Goal: Task Accomplishment & Management: Use online tool/utility

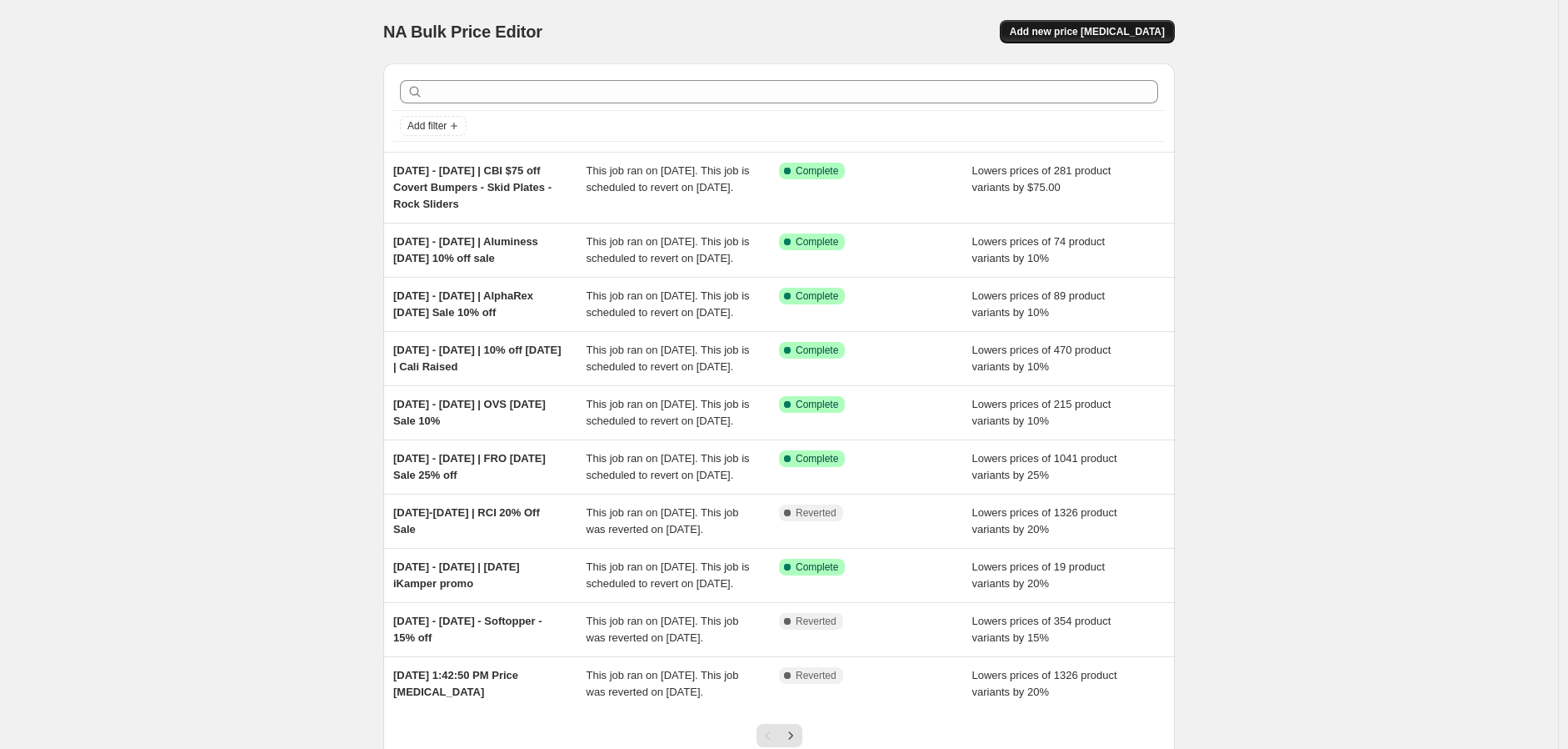
click at [1058, 25] on button "Add new price change job" at bounding box center [1088, 32] width 175 height 24
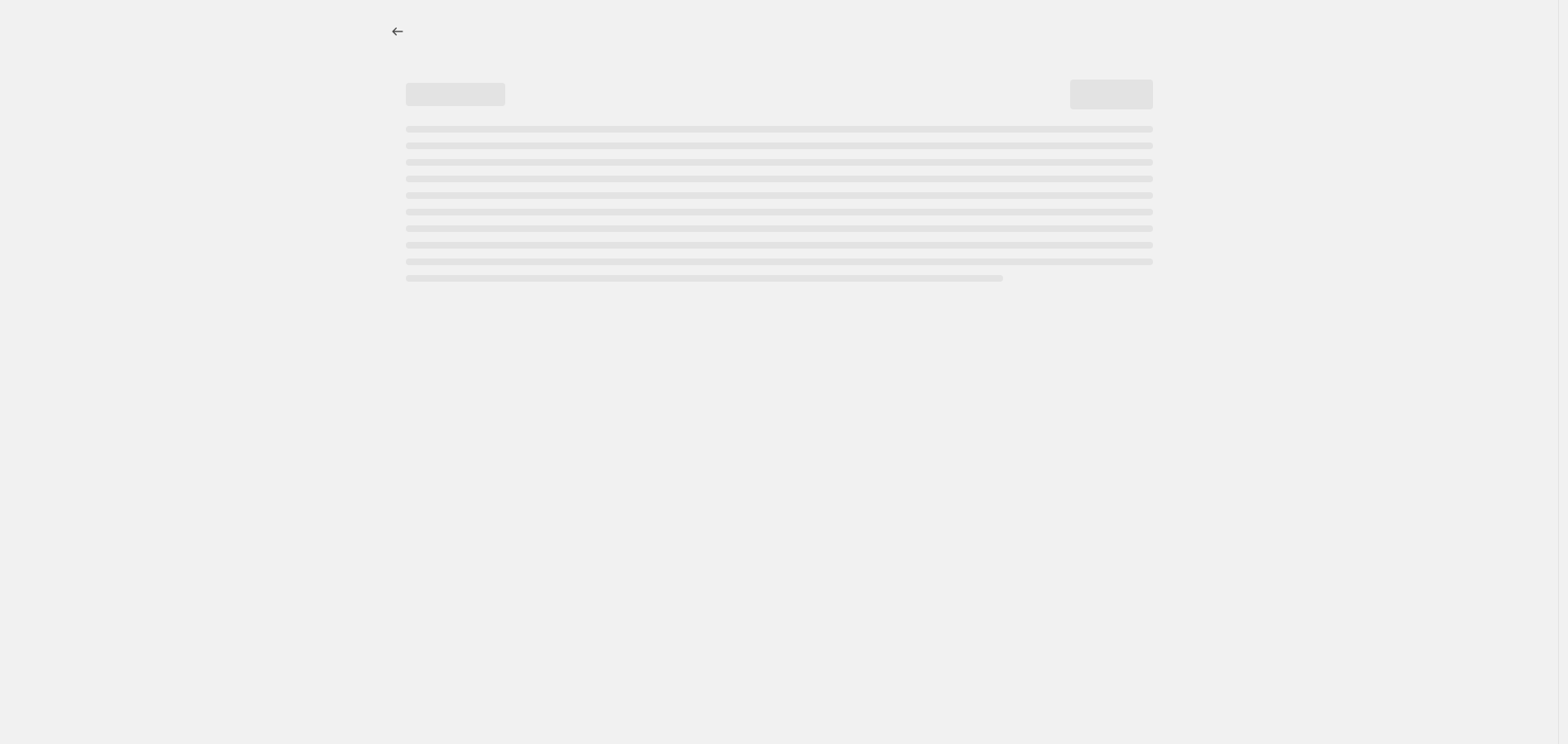
select select "percentage"
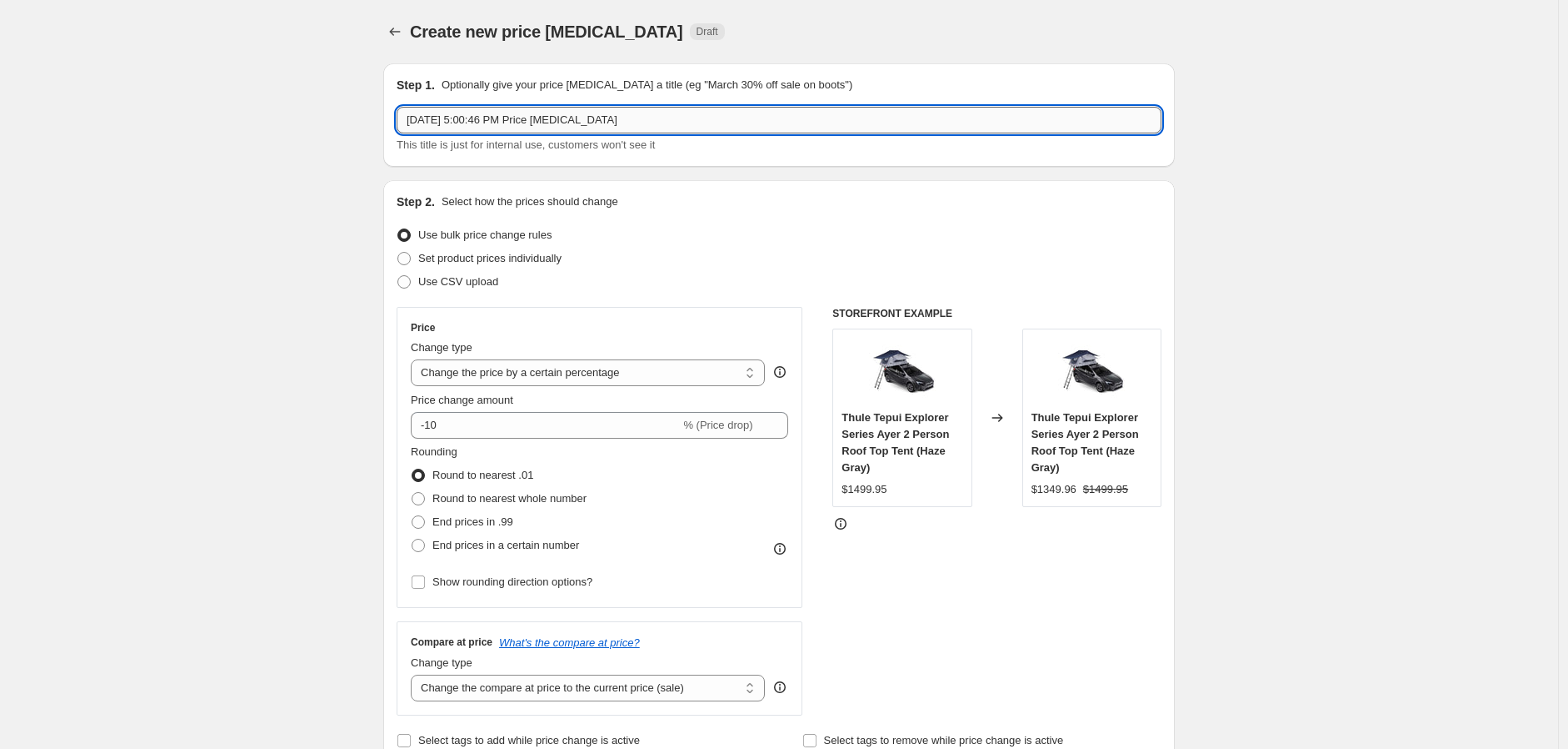
drag, startPoint x: 686, startPoint y: 122, endPoint x: 448, endPoint y: 114, distance: 238.1
click at [448, 114] on input "Aug 28, 2025, 5:00:46 PM Price change job" at bounding box center [779, 120] width 765 height 26
drag, startPoint x: 501, startPoint y: 112, endPoint x: 552, endPoint y: 127, distance: 53.2
click at [552, 127] on input "Aug 28 - Sept 5 | Aluminess Labor Day 10% off sale" at bounding box center [779, 120] width 765 height 26
click at [522, 122] on input "Aug 28 - Sept 5 | Sept Labor Day 10% off sale" at bounding box center [779, 120] width 765 height 26
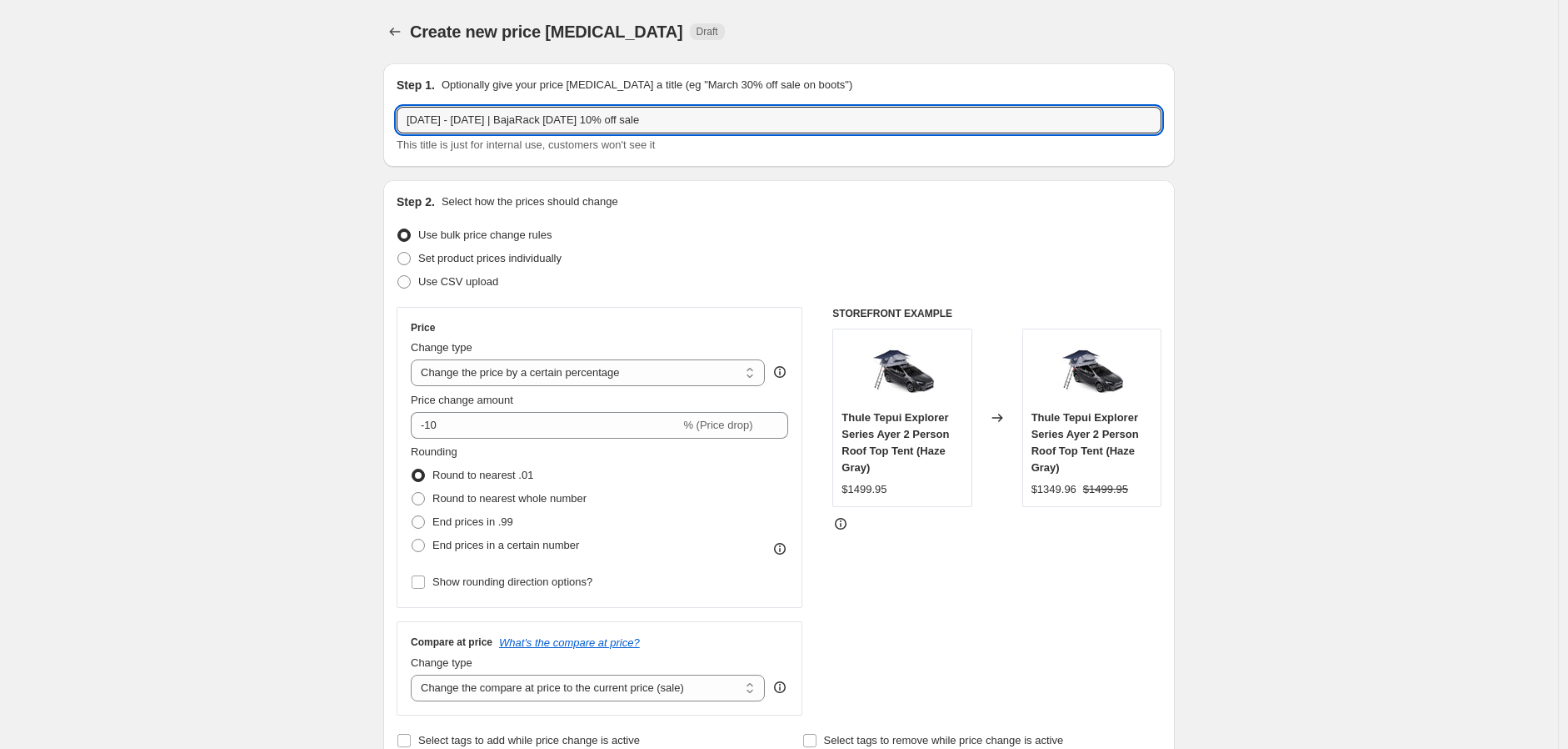
type input "Aug 28 - Sept 5 | BajaRack Labor Day 10% off sale"
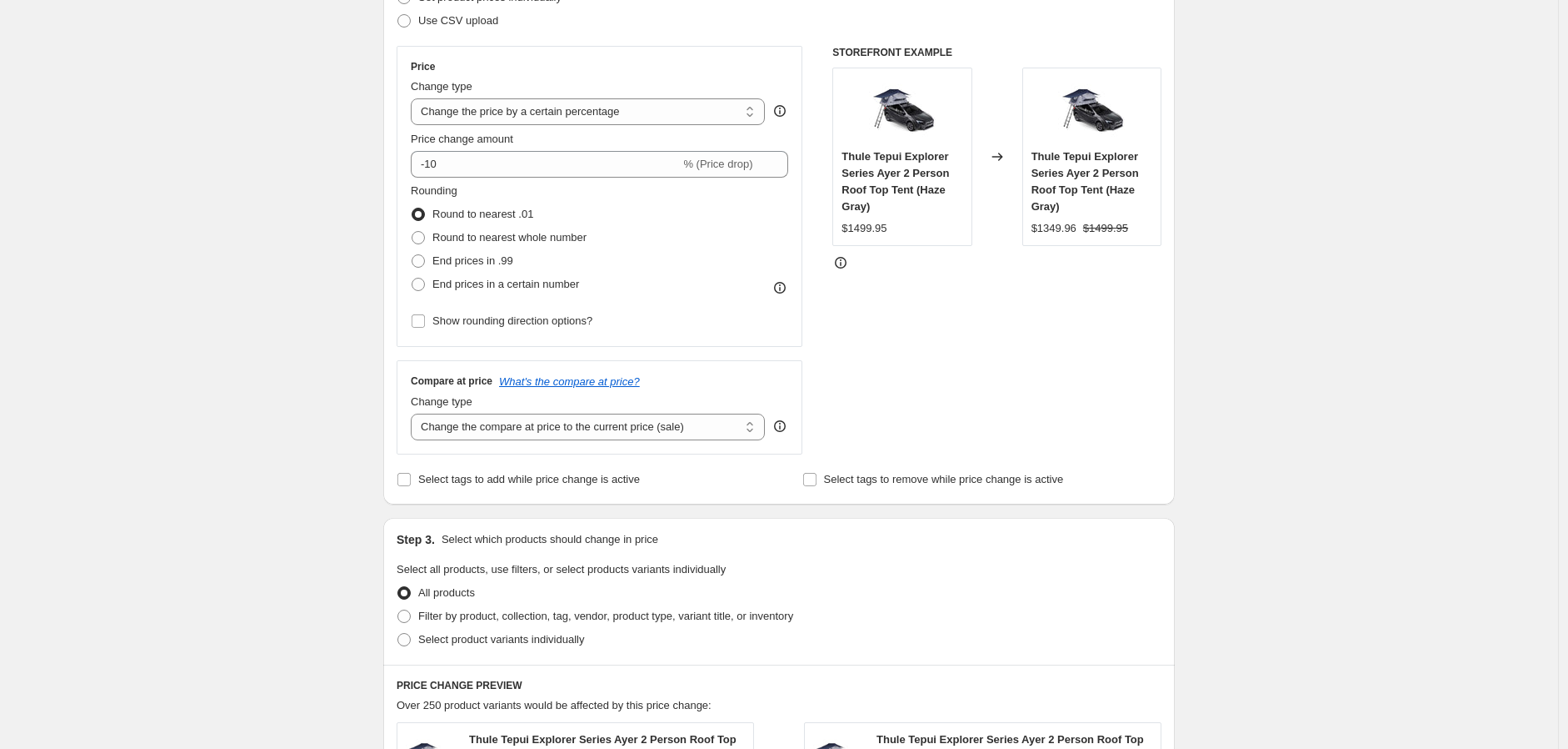
scroll to position [370, 0]
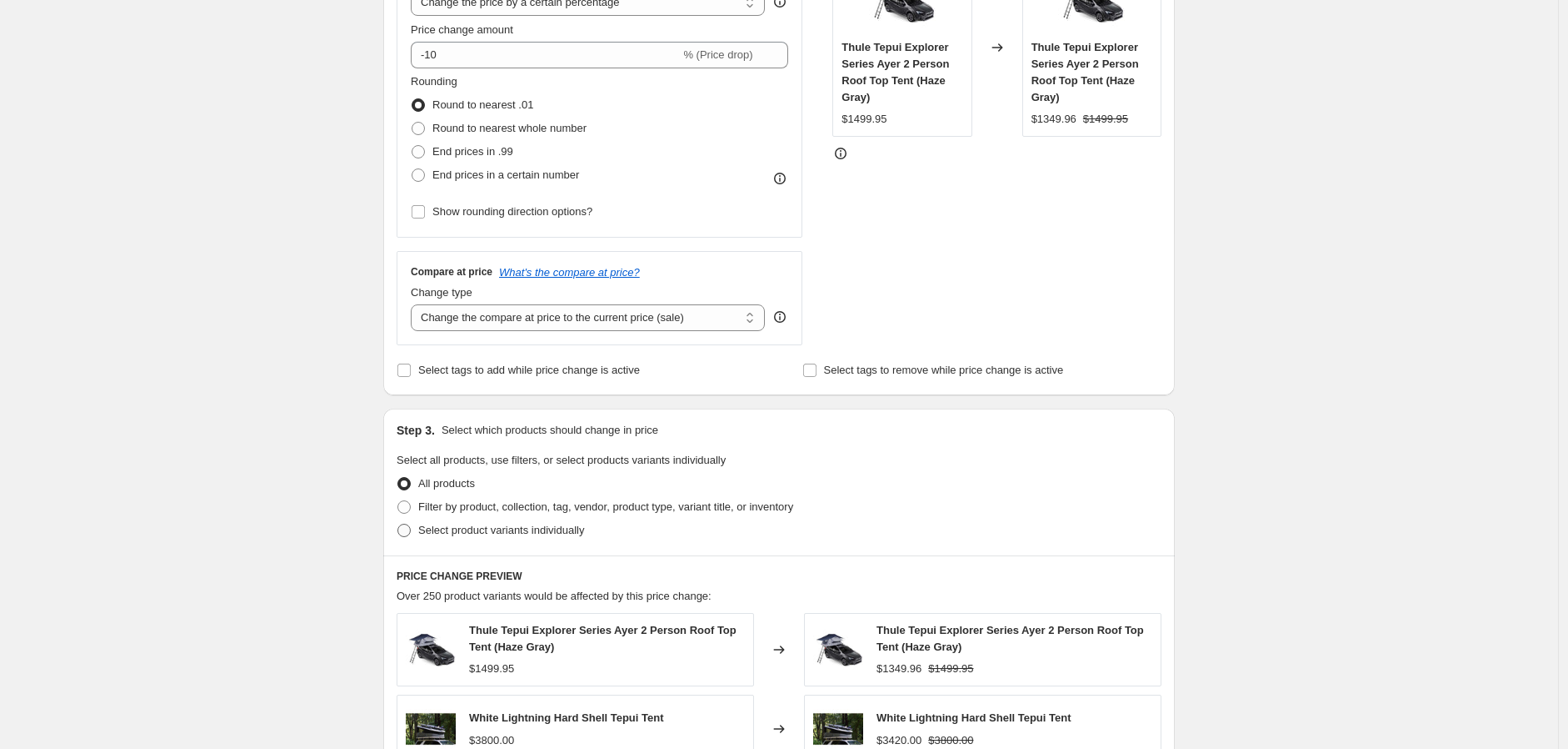
click at [521, 527] on span "Select product variants individually" at bounding box center [500, 530] width 166 height 12
click at [398, 524] on input "Select product variants individually" at bounding box center [398, 524] width 1 height 1
radio input "true"
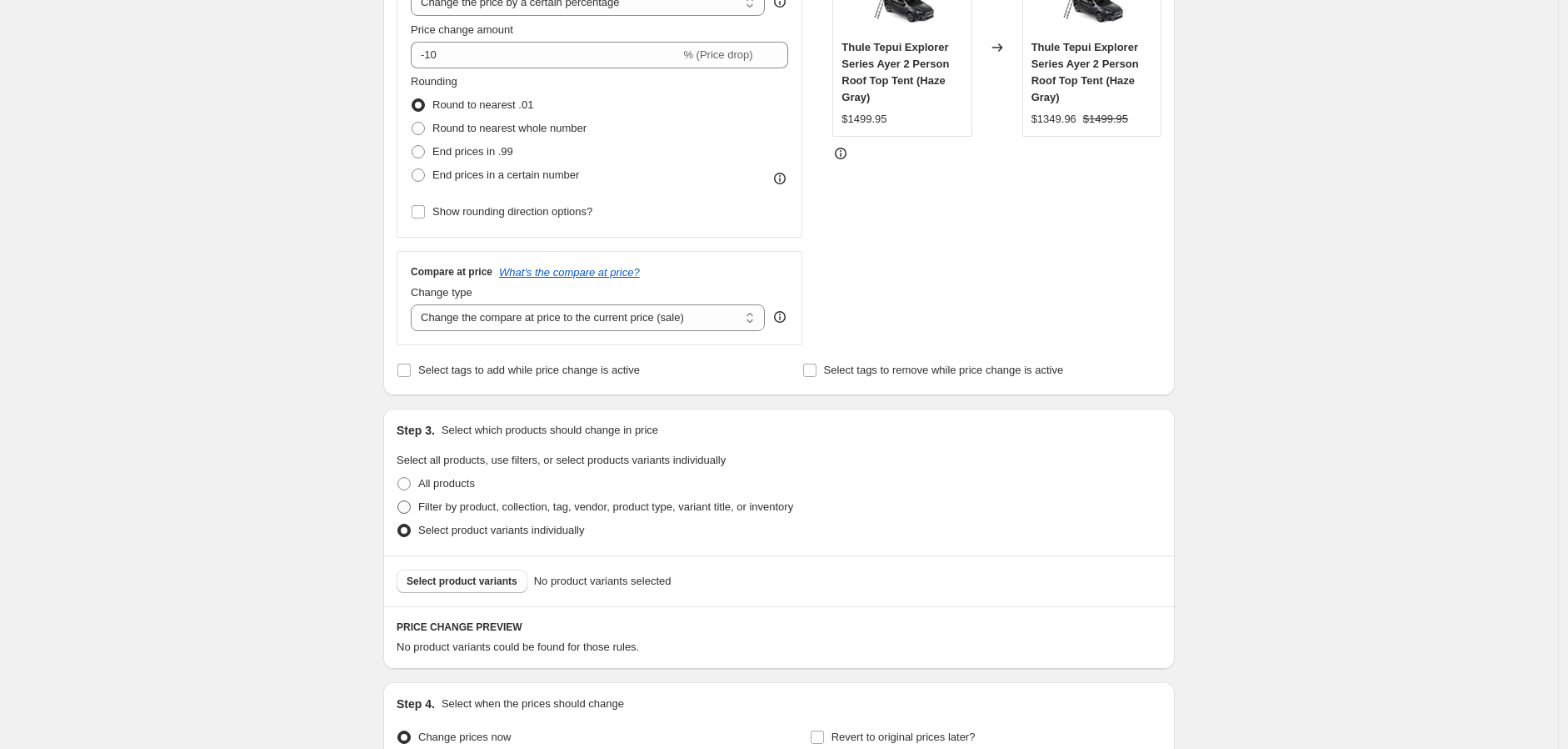
click at [521, 504] on span "Filter by product, collection, tag, vendor, product type, variant title, or inv…" at bounding box center [606, 506] width 375 height 12
click at [398, 501] on input "Filter by product, collection, tag, vendor, product type, variant title, or inv…" at bounding box center [398, 500] width 1 height 1
radio input "true"
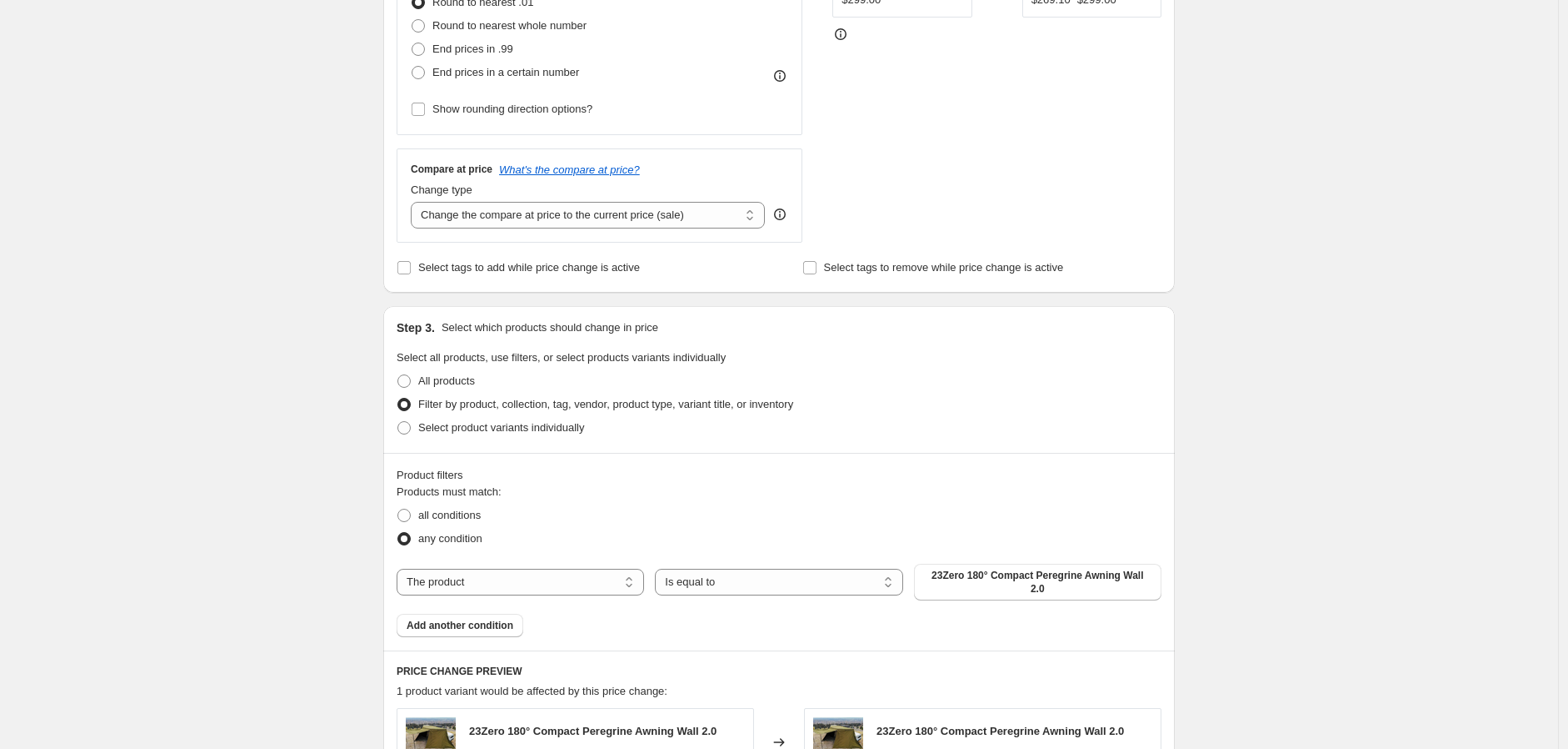
scroll to position [740, 0]
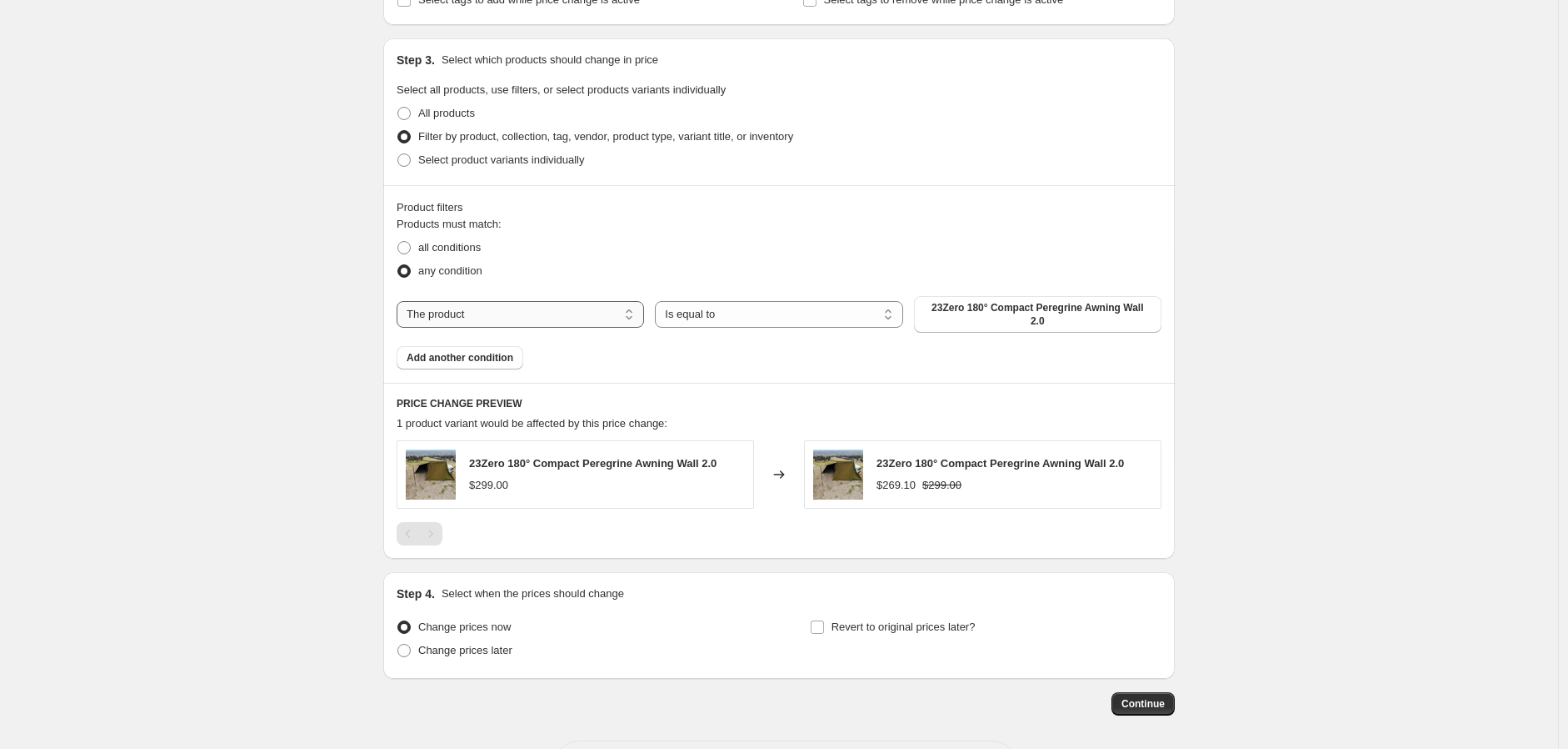
click at [553, 315] on select "The product The product's collection The product's tag The product's vendor The…" at bounding box center [521, 314] width 247 height 26
select select "vendor"
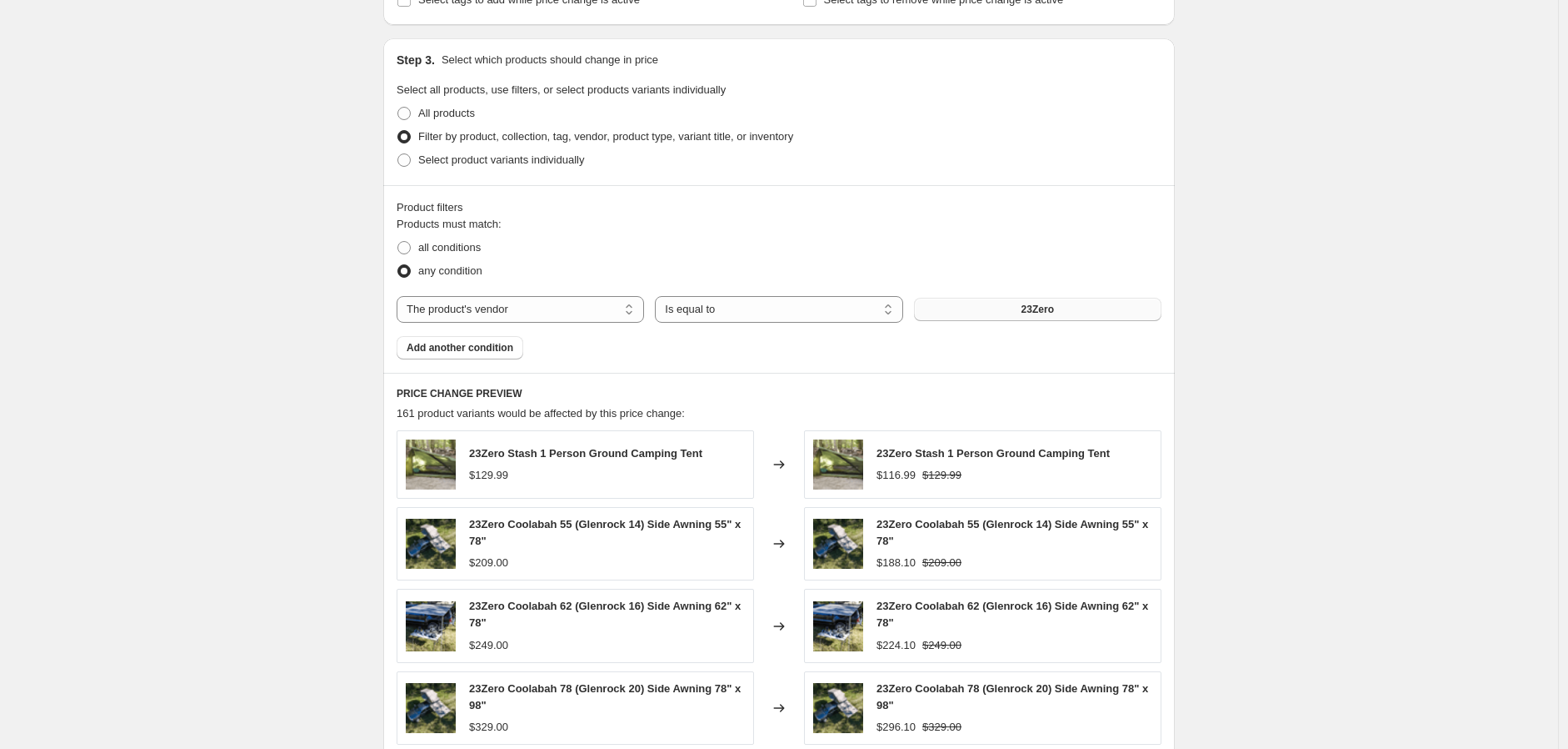
click at [1061, 302] on button "23Zero" at bounding box center [1038, 309] width 247 height 24
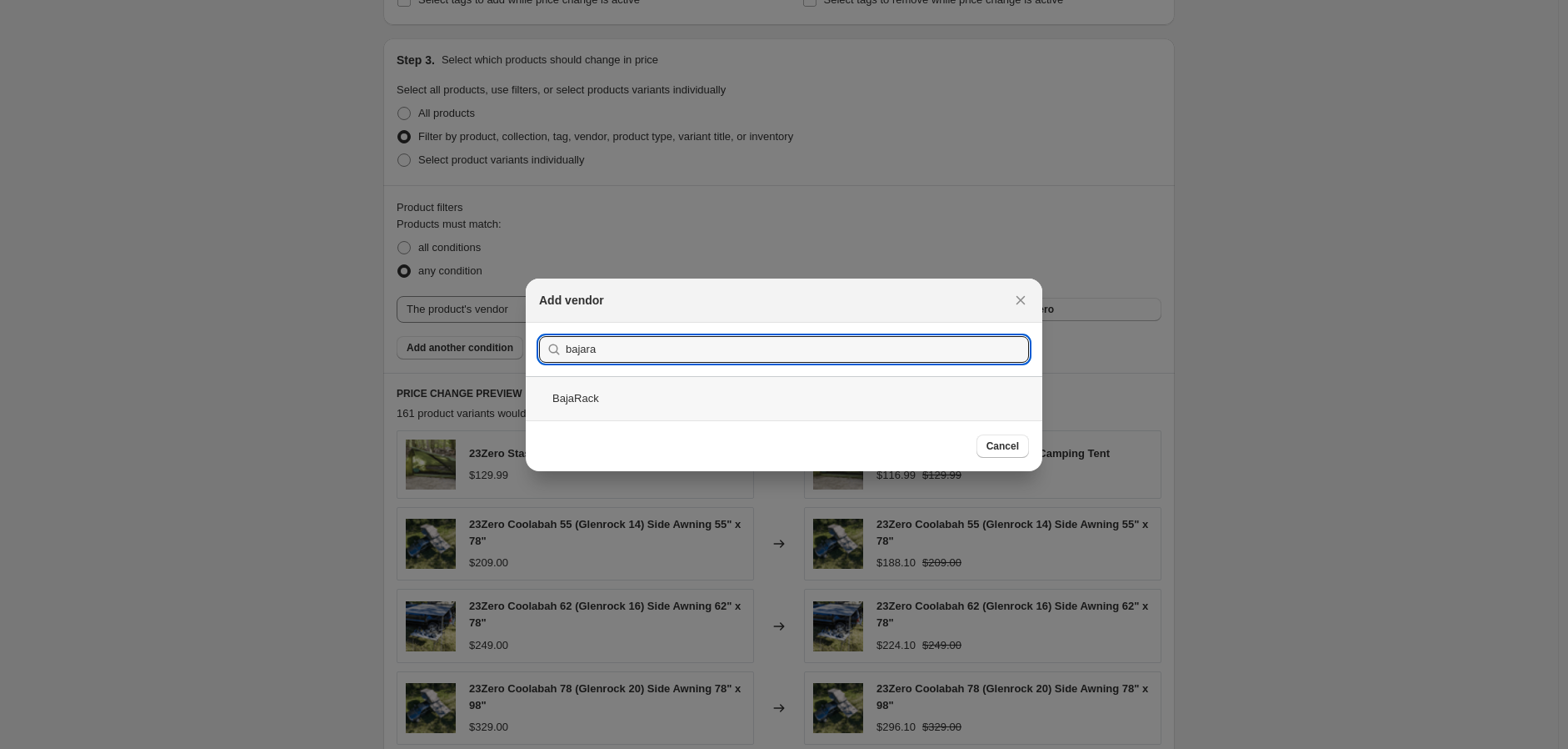
type input "bajara"
click at [596, 402] on div "BajaRack" at bounding box center [784, 398] width 516 height 44
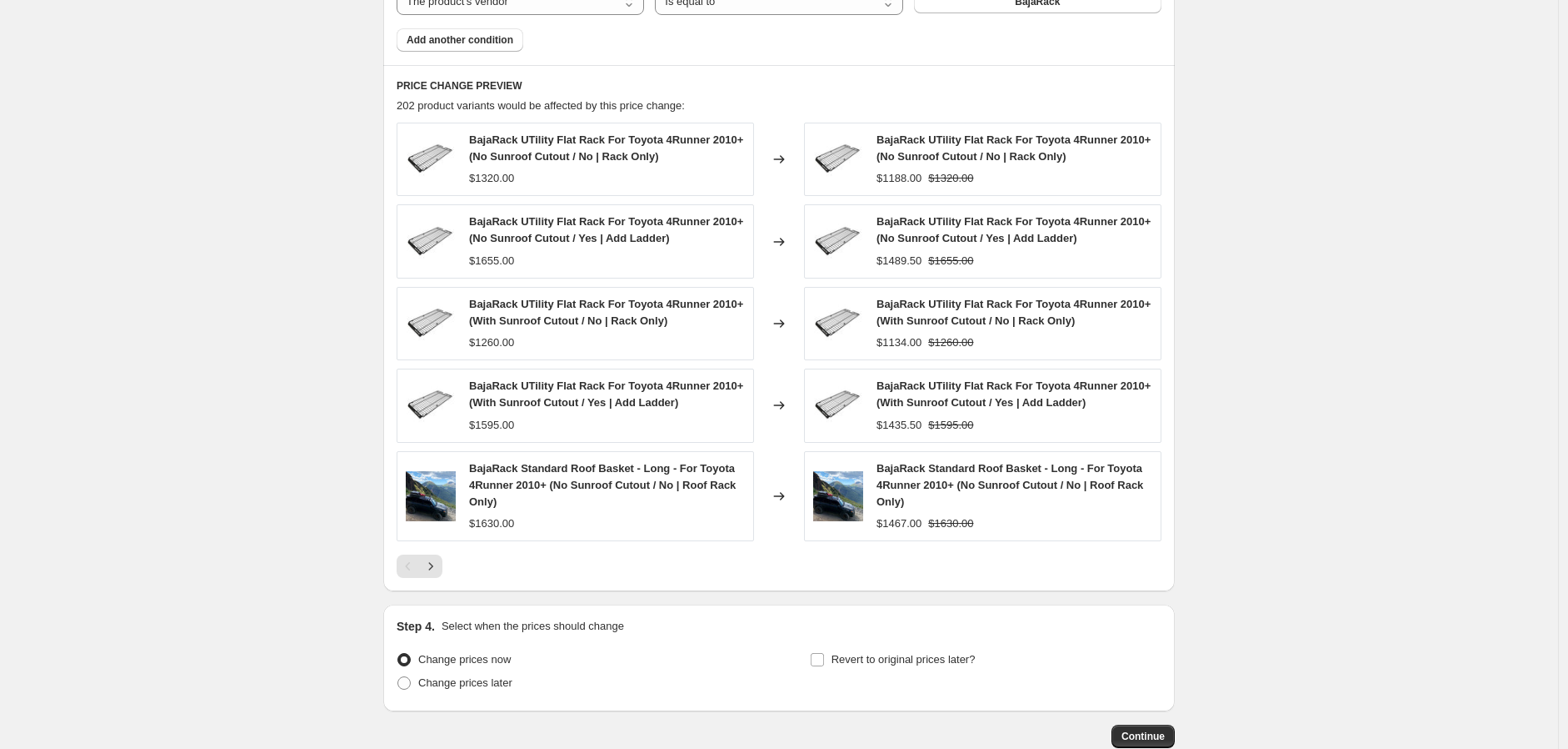
scroll to position [1149, 0]
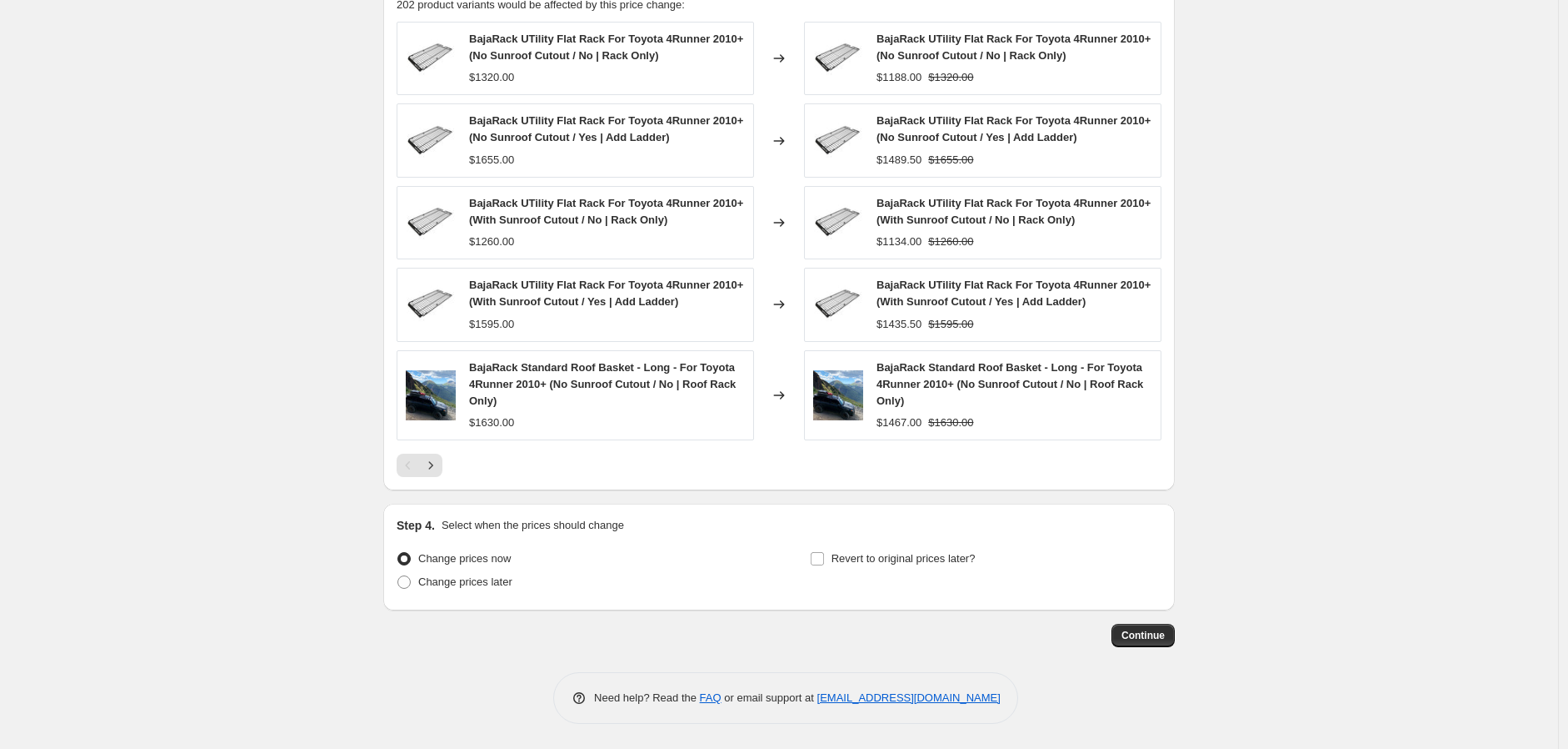
click at [919, 570] on div "Revert to original prices later?" at bounding box center [985, 572] width 351 height 50
click at [919, 557] on span "Revert to original prices later?" at bounding box center [904, 558] width 144 height 12
click at [824, 557] on input "Revert to original prices later?" at bounding box center [817, 558] width 13 height 13
checkbox input "true"
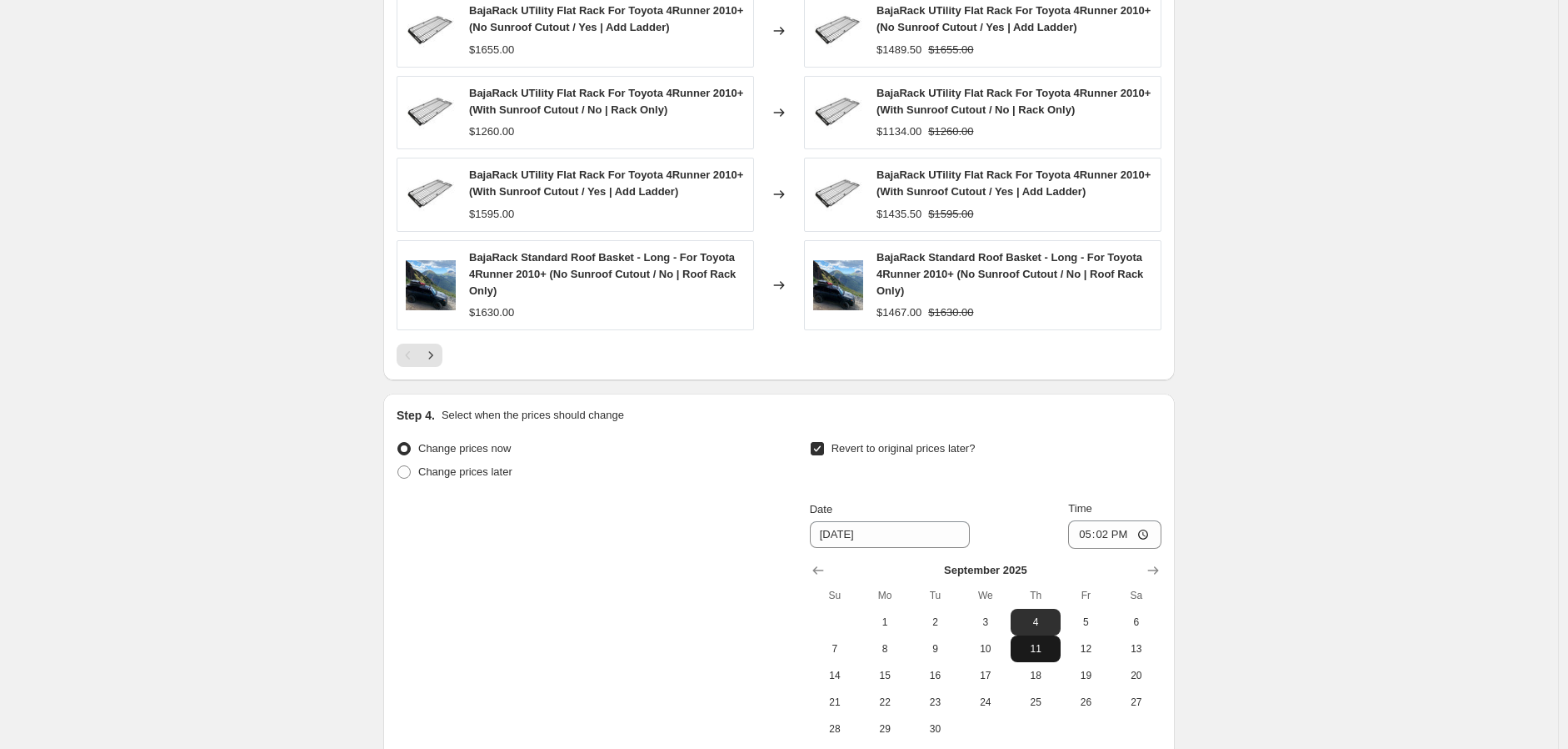
scroll to position [1335, 0]
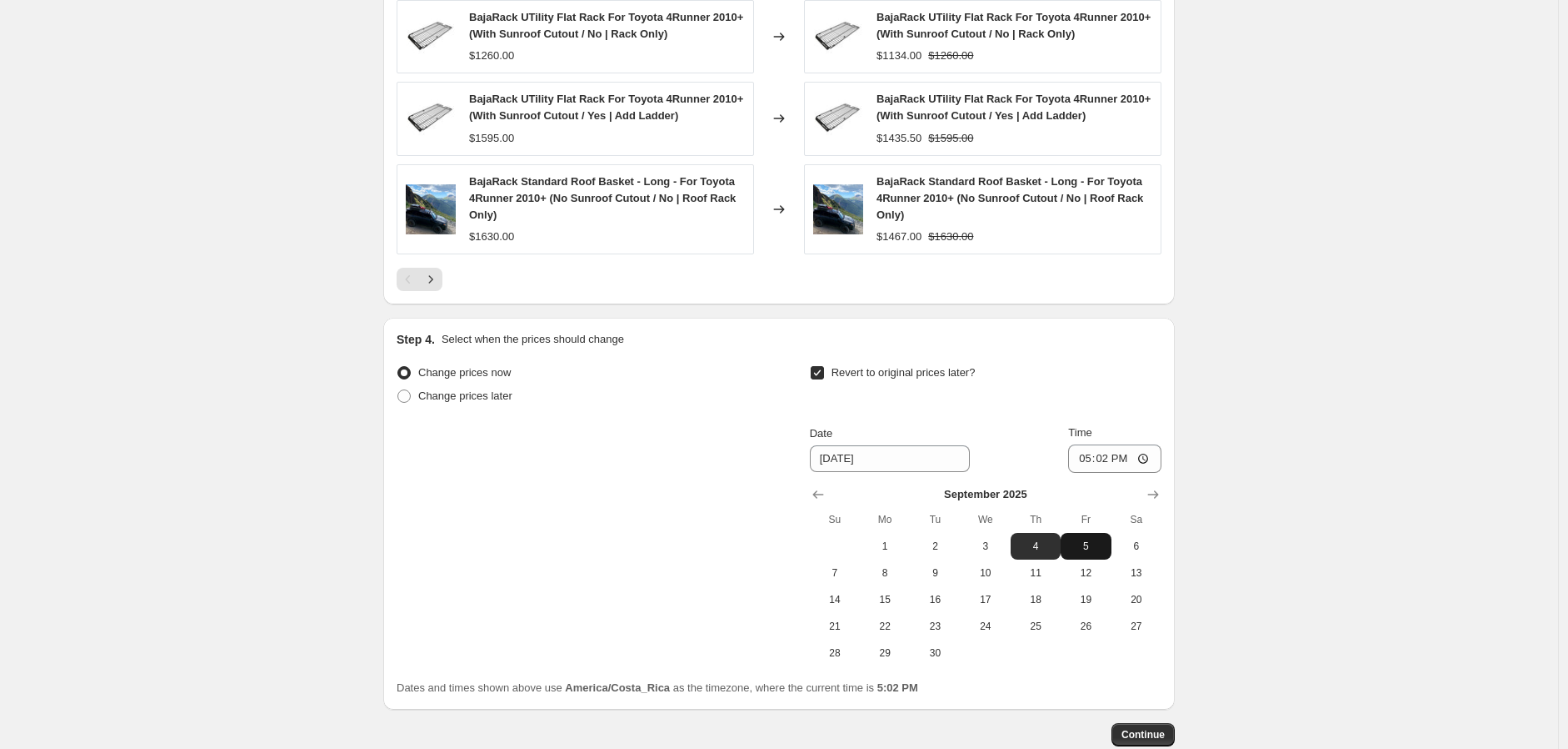
click at [1083, 542] on span "5" at bounding box center [1086, 546] width 37 height 13
type input "9/5/2025"
click at [1112, 455] on input "17:02" at bounding box center [1115, 459] width 93 height 28
click at [1089, 463] on input "17:02" at bounding box center [1115, 459] width 93 height 28
click at [1153, 462] on input "17:02" at bounding box center [1115, 459] width 93 height 28
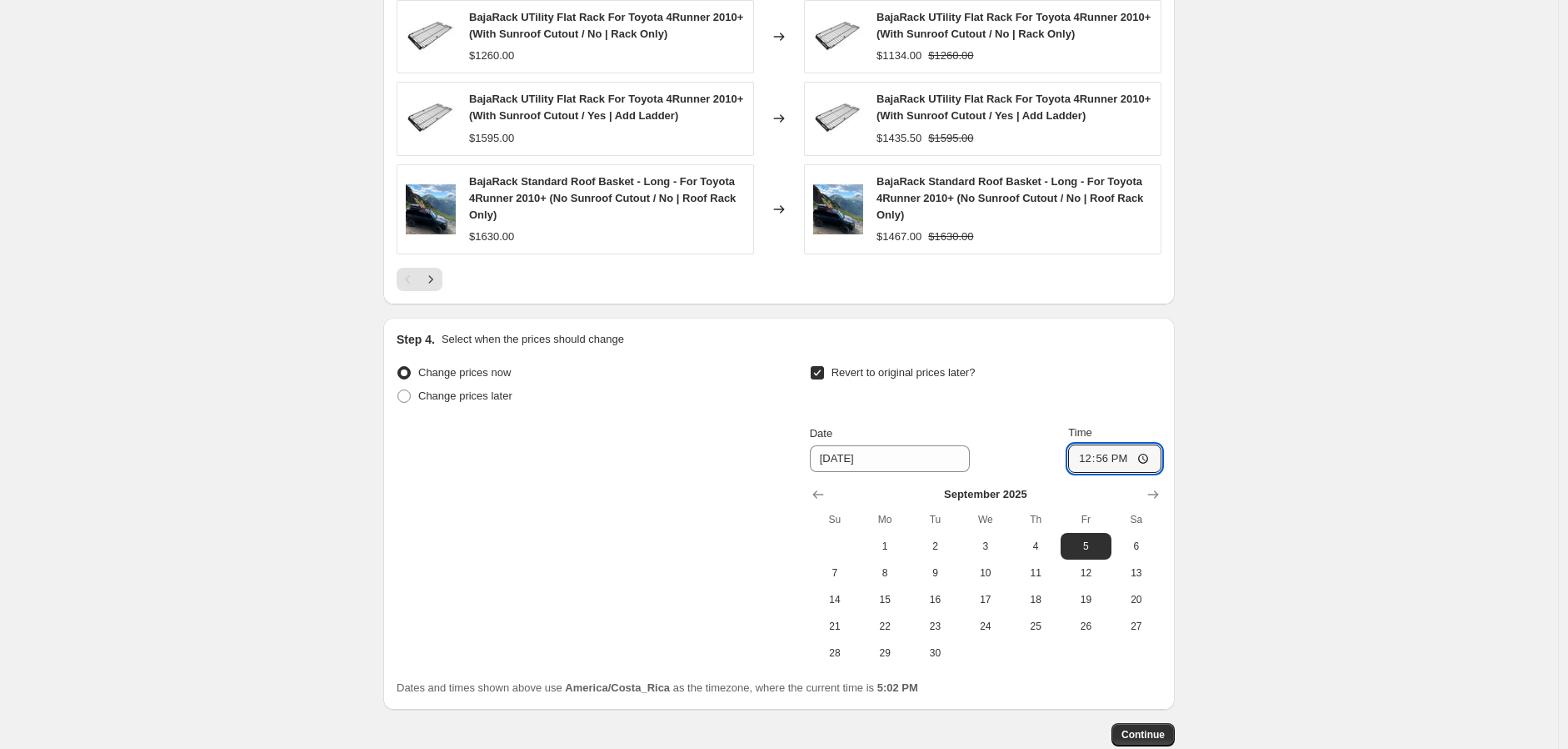
type input "12:56"
click at [1159, 736] on span "Continue" at bounding box center [1143, 734] width 43 height 13
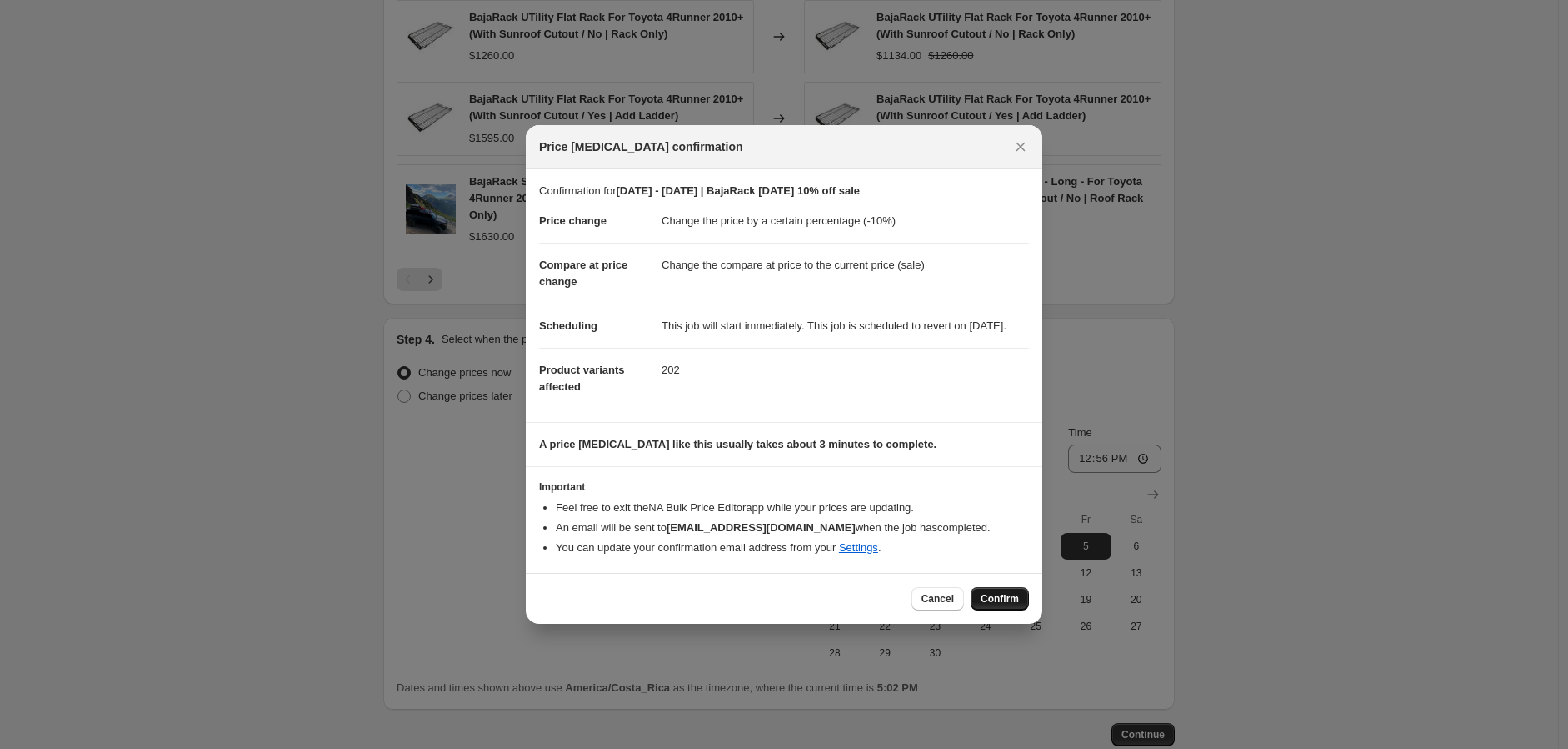
click at [993, 602] on span "Confirm" at bounding box center [1000, 598] width 39 height 13
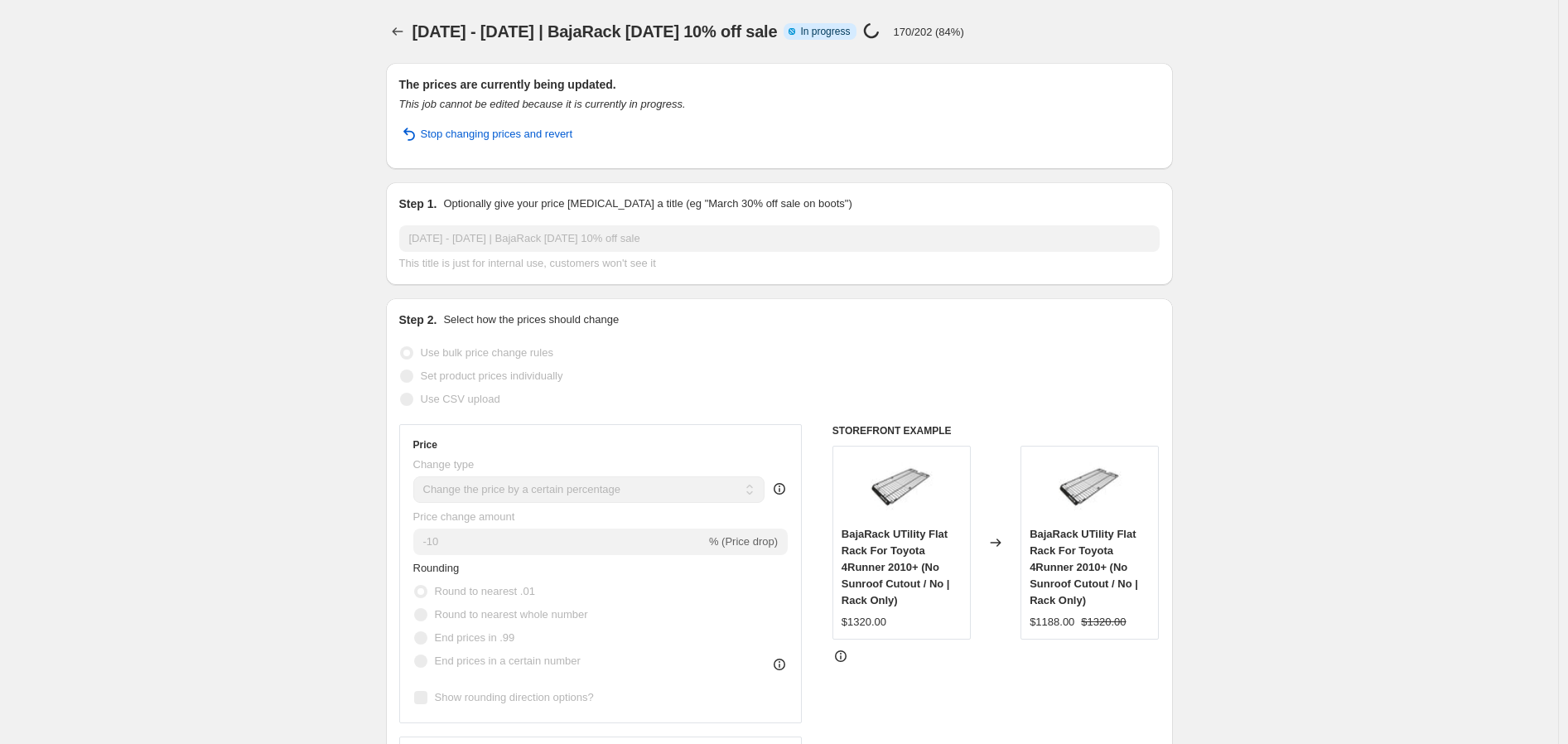
select select "percentage"
select select "vendor"
